Goal: Transaction & Acquisition: Purchase product/service

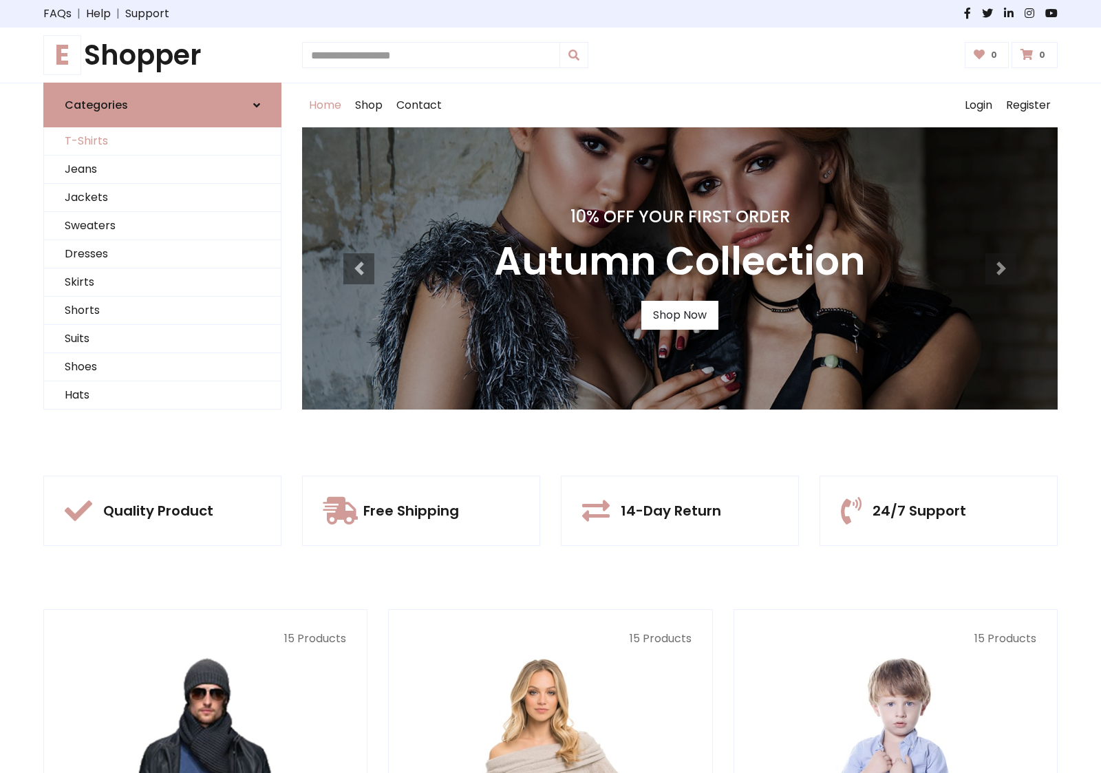
click at [162, 141] on link "T-Shirts" at bounding box center [162, 141] width 237 height 28
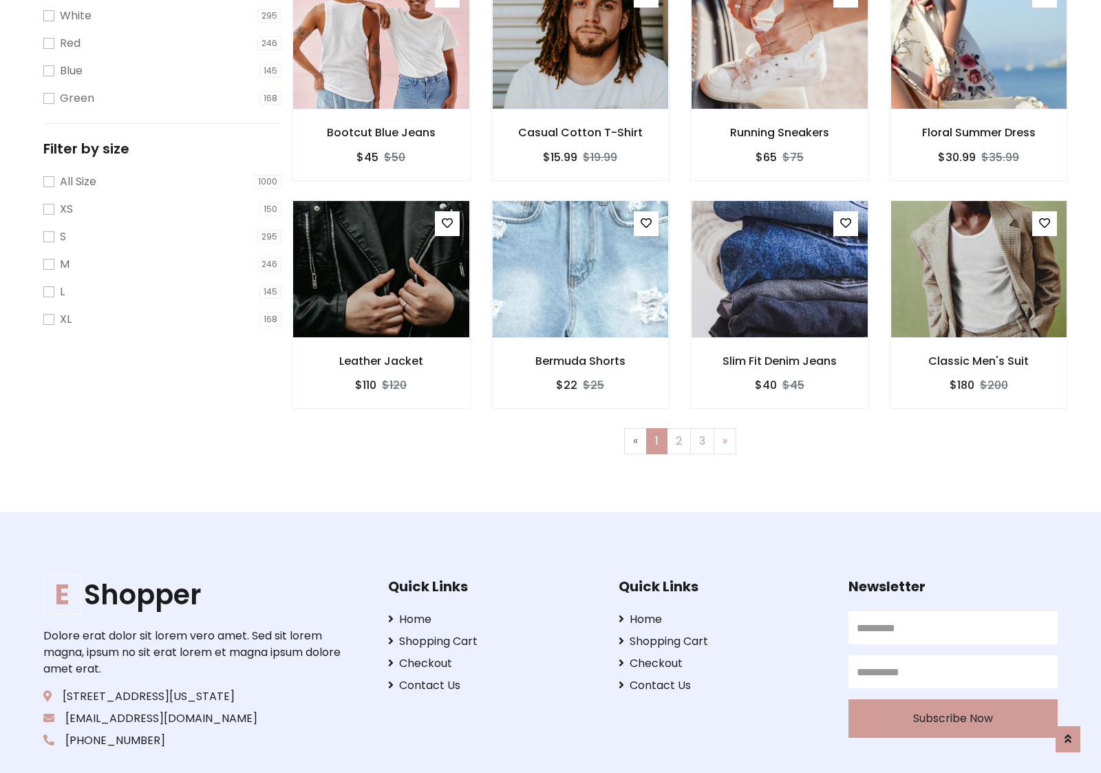
scroll to position [25, 0]
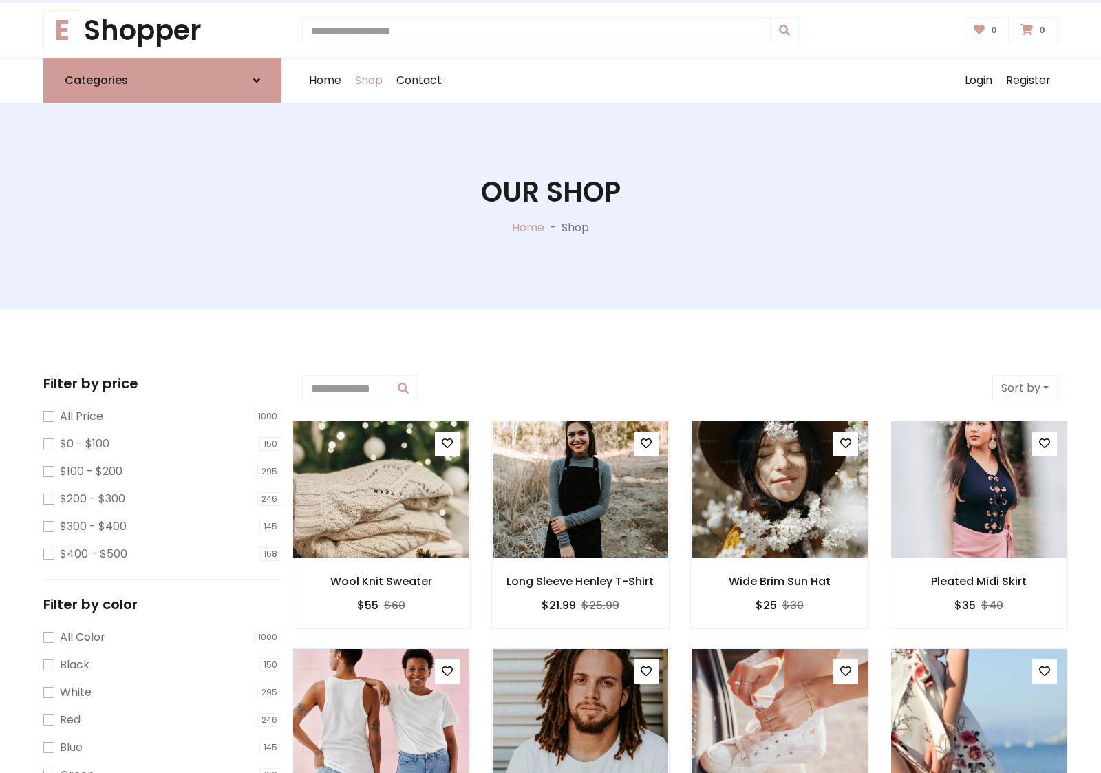
click at [551, 206] on h1 "Our Shop" at bounding box center [551, 192] width 140 height 33
click at [680, 81] on div "Home Shop Contact Log out Login Register" at bounding box center [680, 81] width 756 height 44
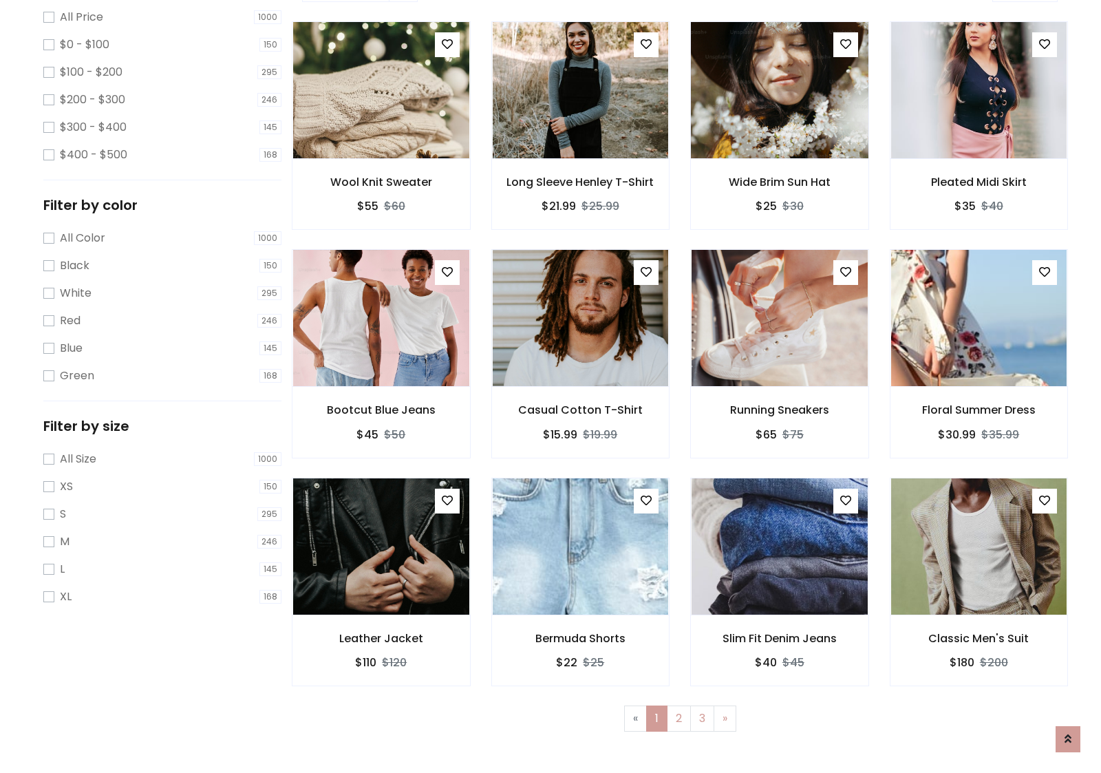
click at [779, 138] on img at bounding box center [779, 90] width 211 height 330
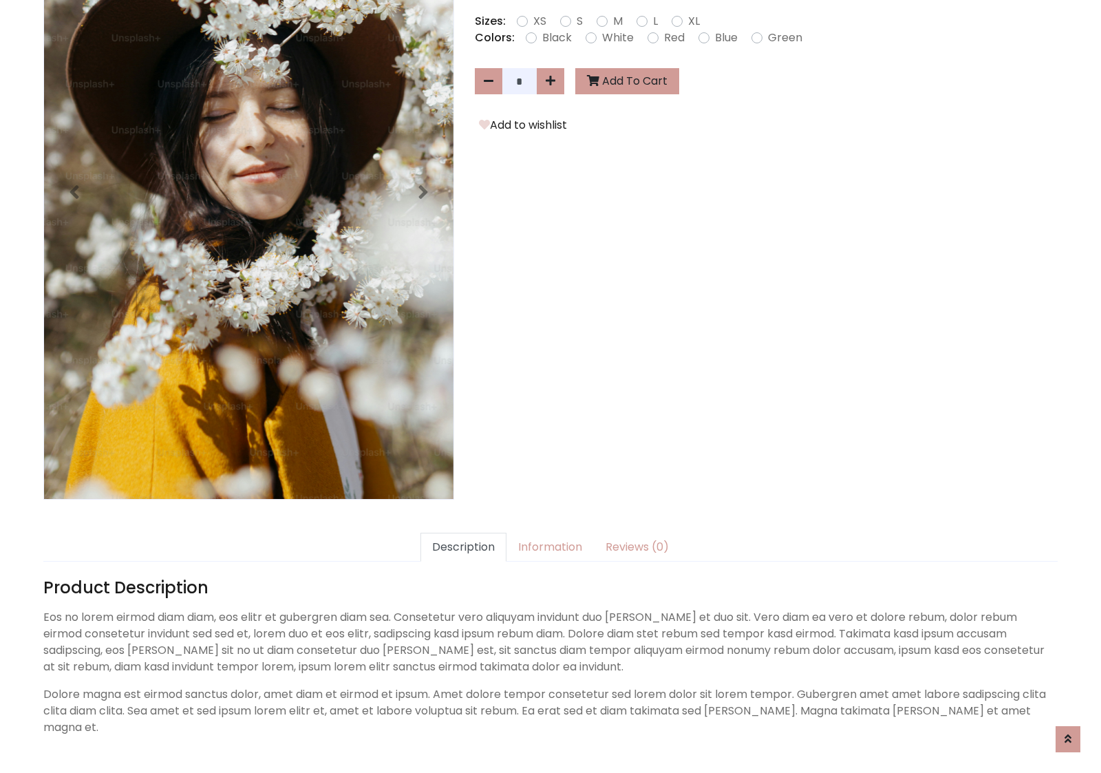
scroll to position [337, 0]
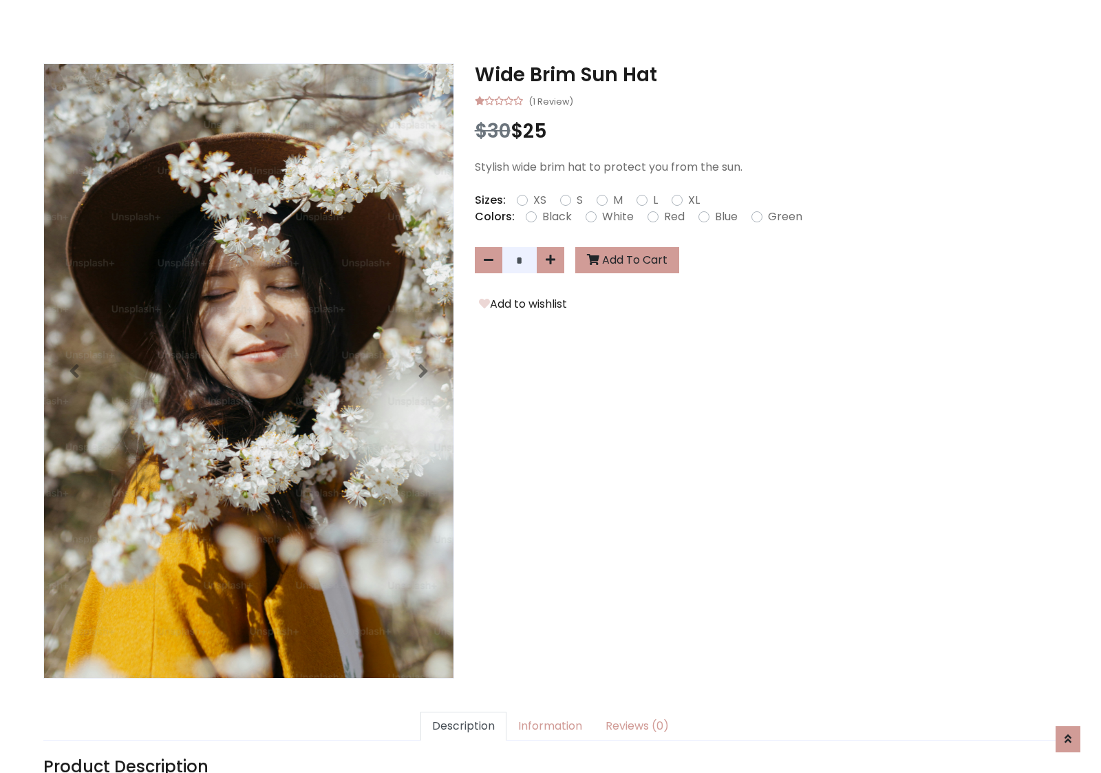
click at [766, 74] on h3 "Wide Brim Sun Hat" at bounding box center [766, 74] width 583 height 23
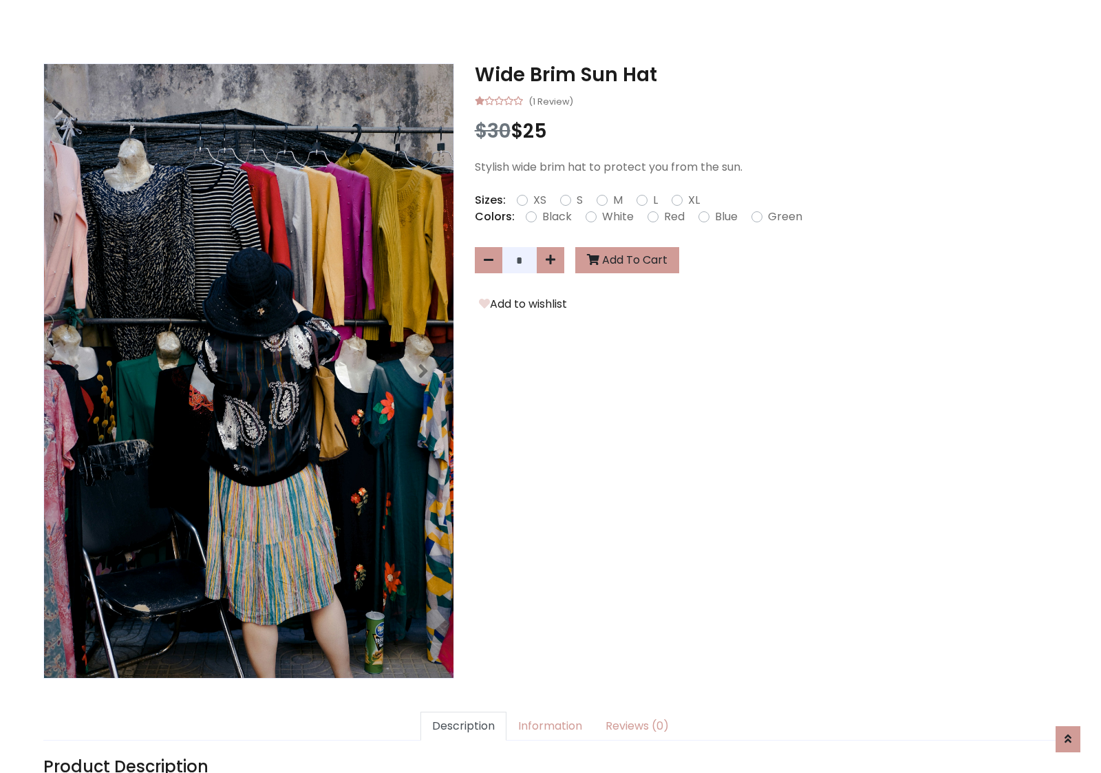
click at [766, 74] on h3 "Wide Brim Sun Hat" at bounding box center [766, 74] width 583 height 23
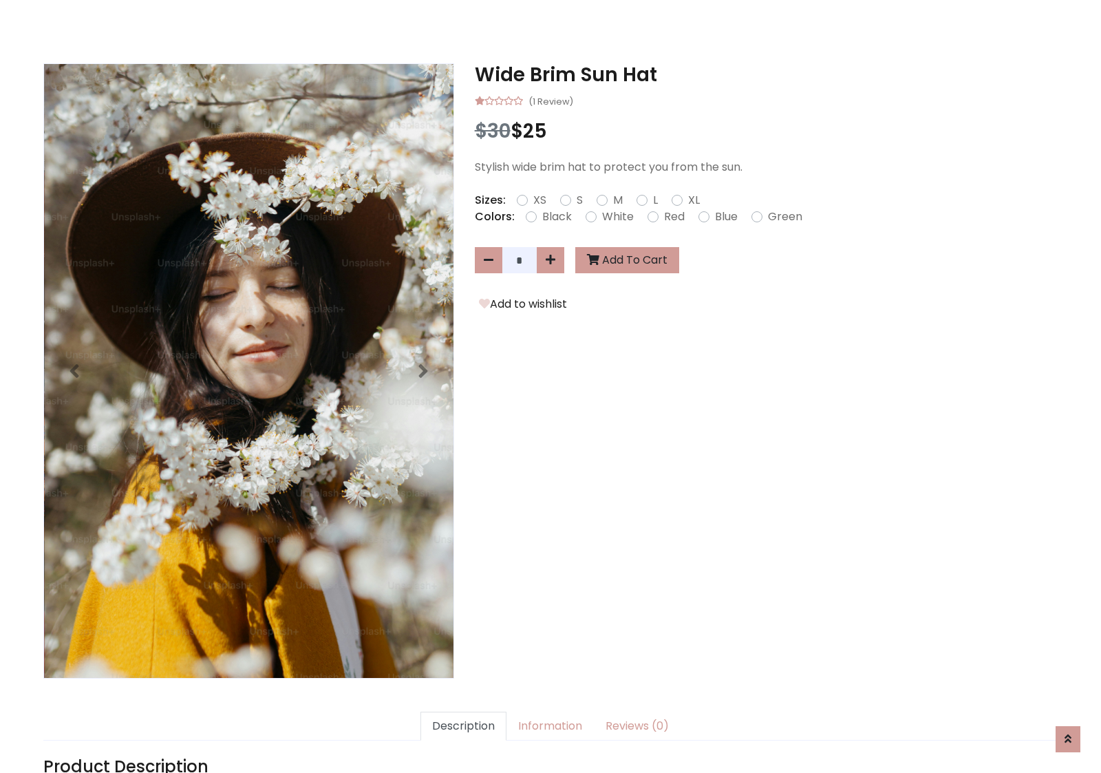
click at [766, 74] on h3 "Wide Brim Sun Hat" at bounding box center [766, 74] width 583 height 23
